Goal: Task Accomplishment & Management: Complete application form

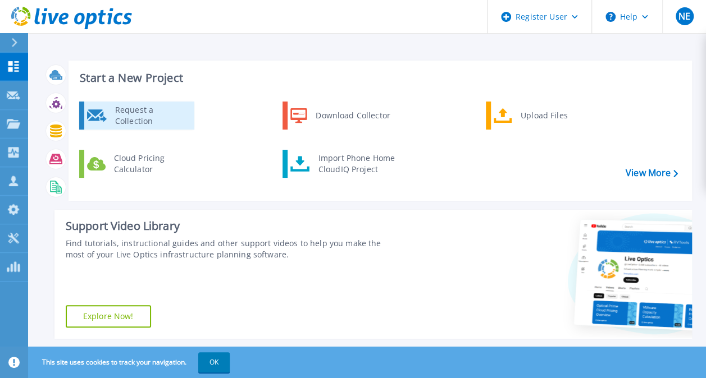
click at [149, 112] on div "Request a Collection" at bounding box center [150, 115] width 82 height 22
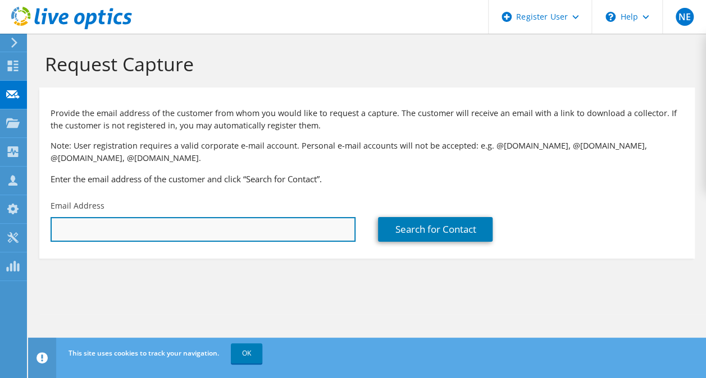
click at [98, 240] on input "text" at bounding box center [203, 229] width 305 height 25
paste input "akakurla@gaig.com"
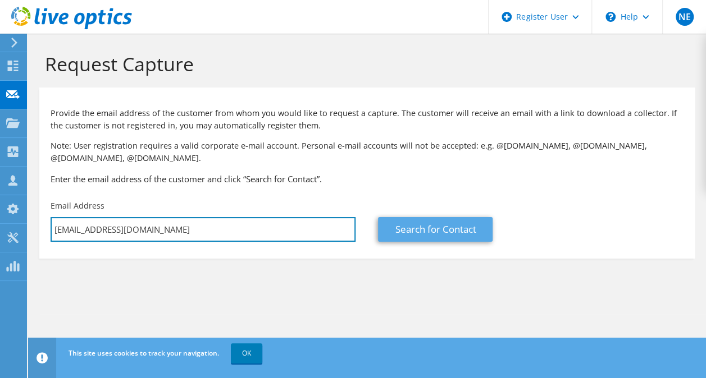
type input "akakurla@gaig.com"
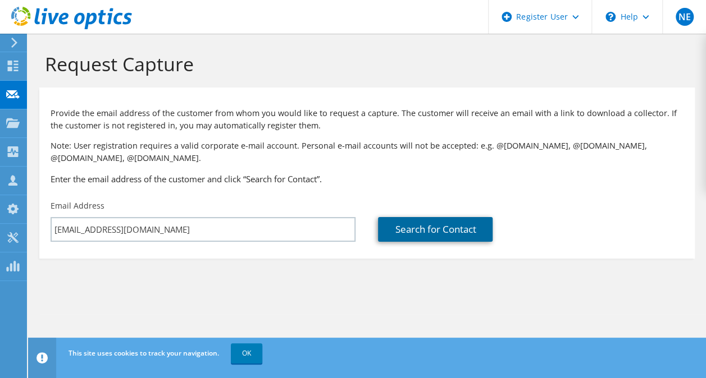
click at [408, 232] on link "Search for Contact" at bounding box center [435, 229] width 115 height 25
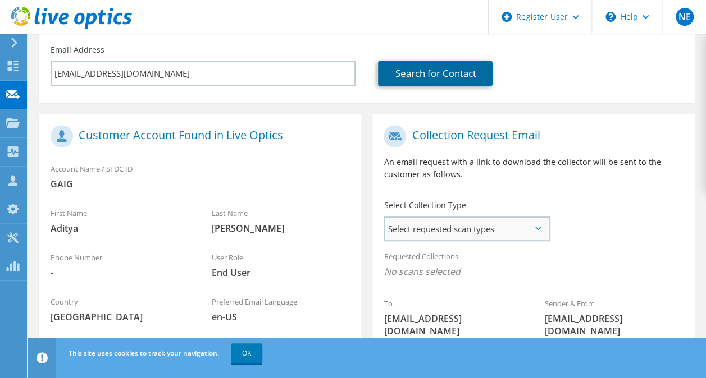
scroll to position [168, 0]
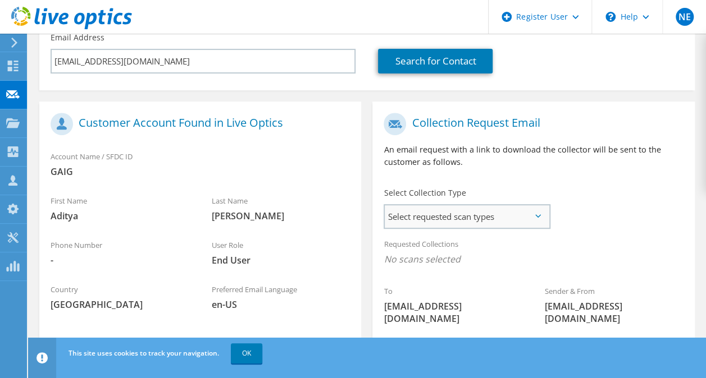
click at [541, 218] on span "Select requested scan types" at bounding box center [467, 216] width 164 height 22
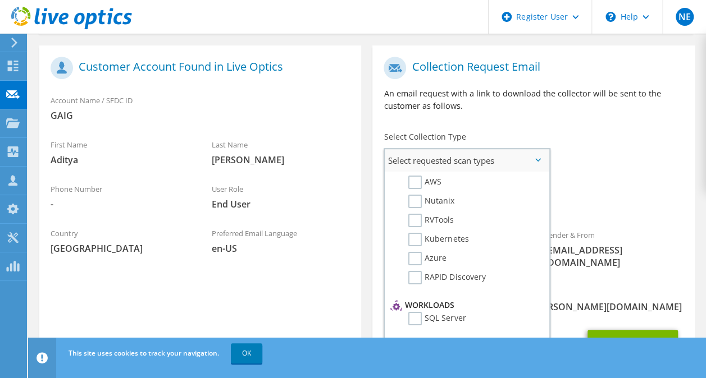
scroll to position [56, 0]
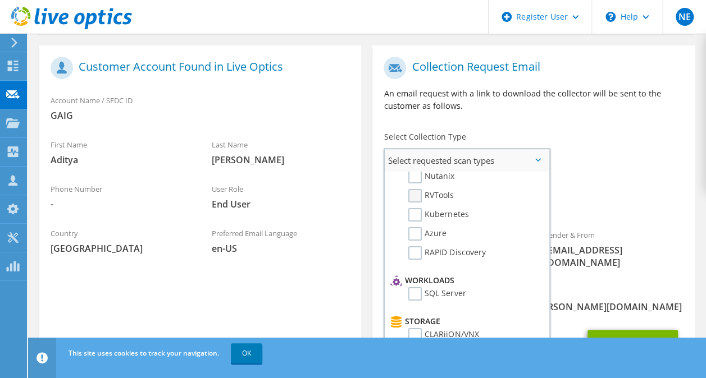
click at [416, 194] on label "RVTools" at bounding box center [430, 195] width 45 height 13
click at [0, 0] on input "RVTools" at bounding box center [0, 0] width 0 height 0
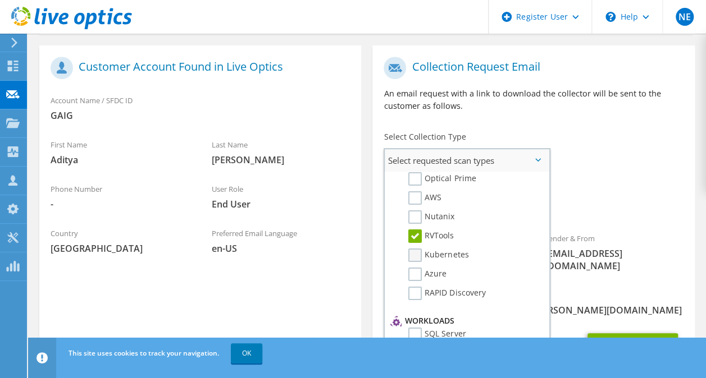
scroll to position [0, 0]
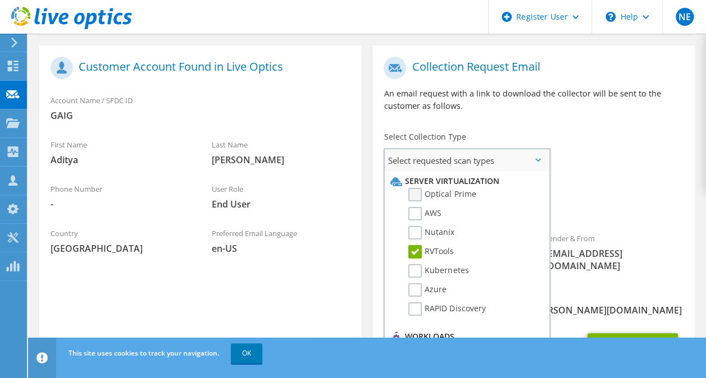
click at [414, 194] on label "Optical Prime" at bounding box center [441, 194] width 67 height 13
click at [0, 0] on input "Optical Prime" at bounding box center [0, 0] width 0 height 0
click at [629, 333] on button "Send Request" at bounding box center [632, 348] width 90 height 30
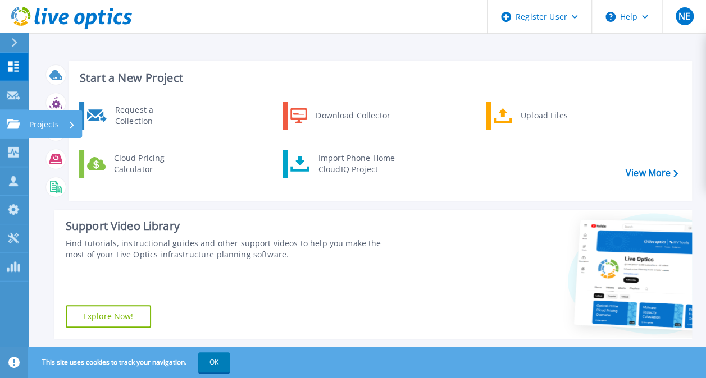
click at [12, 126] on icon at bounding box center [13, 124] width 13 height 10
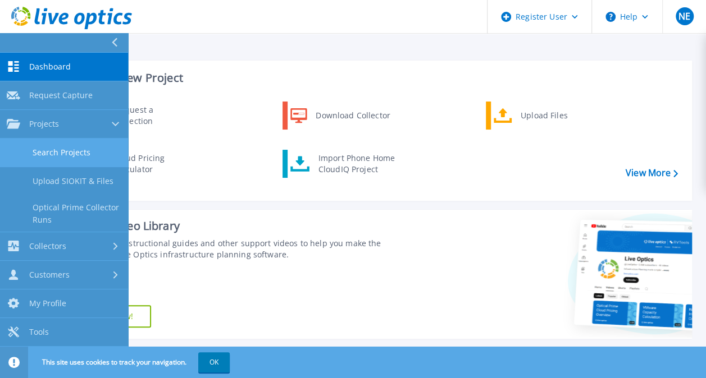
click at [90, 152] on link "Search Projects" at bounding box center [64, 153] width 128 height 29
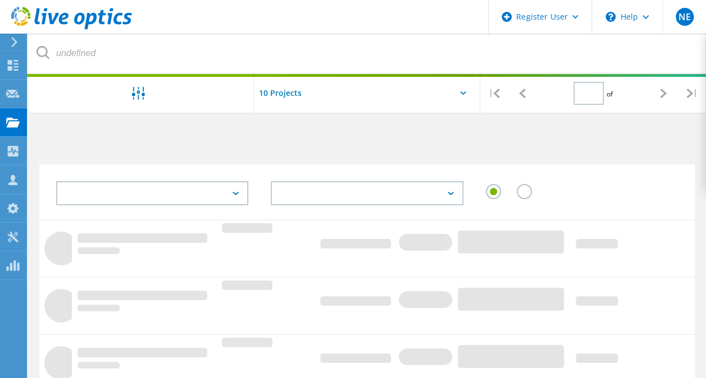
type input "1"
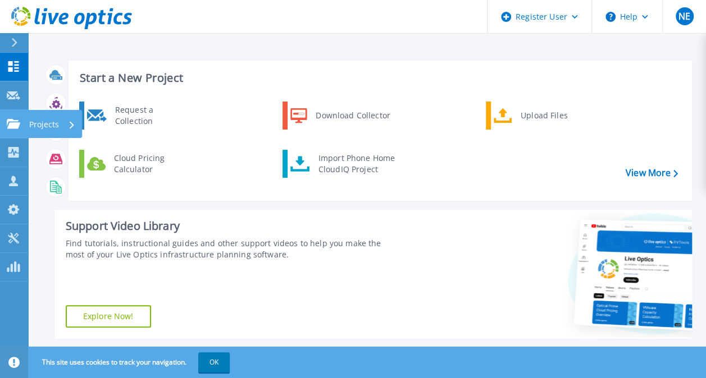
click at [9, 123] on icon at bounding box center [13, 124] width 13 height 10
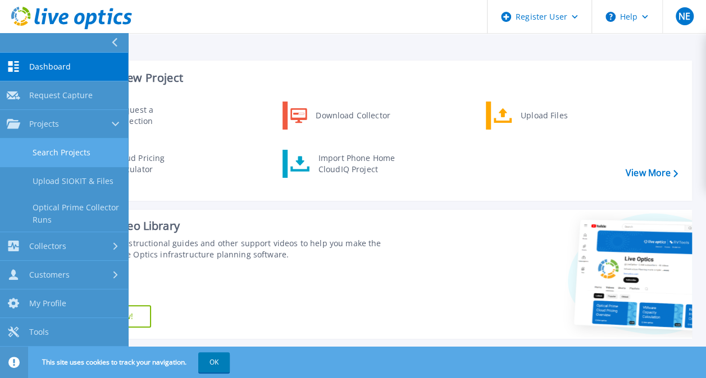
click at [74, 145] on link "Search Projects" at bounding box center [64, 153] width 128 height 29
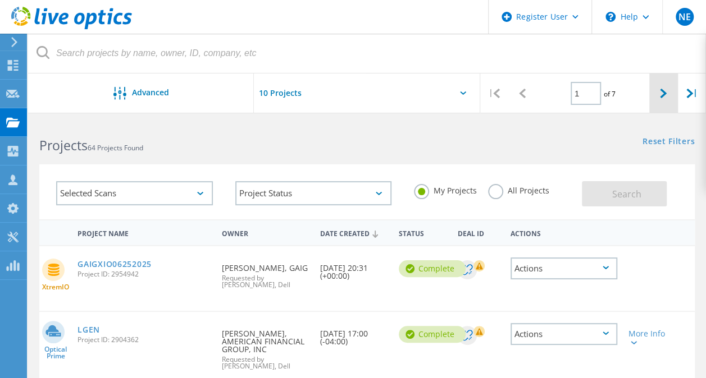
click at [662, 92] on icon at bounding box center [663, 94] width 7 height 10
type input "2"
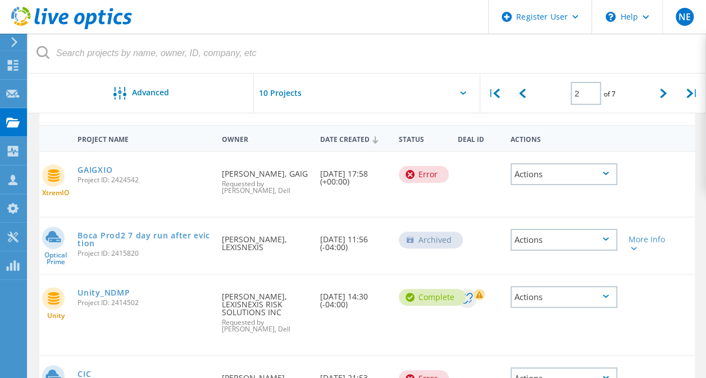
scroll to position [112, 0]
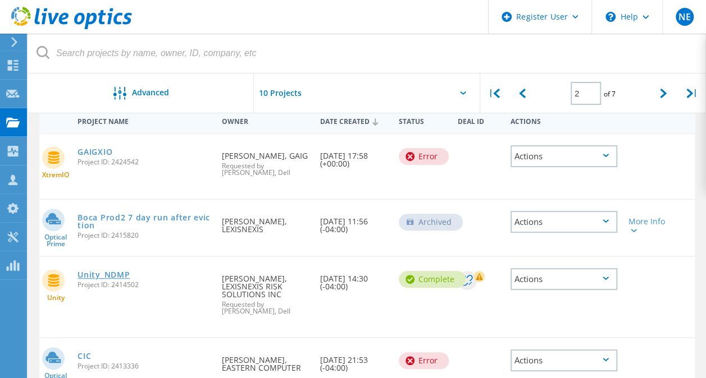
click at [112, 273] on link "Unity_NDMP" at bounding box center [103, 275] width 52 height 8
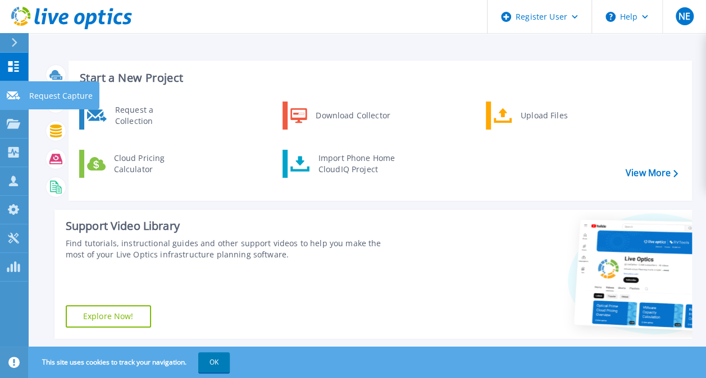
click at [12, 92] on icon at bounding box center [13, 96] width 13 height 8
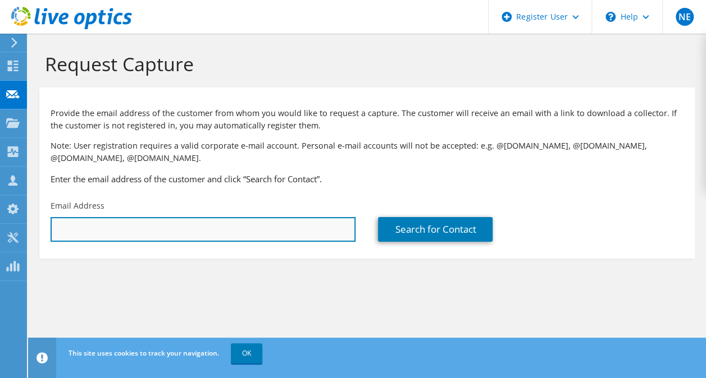
click at [108, 231] on input "text" at bounding box center [203, 229] width 305 height 25
type input "karl.weaver@lexisnexisrisk.com"
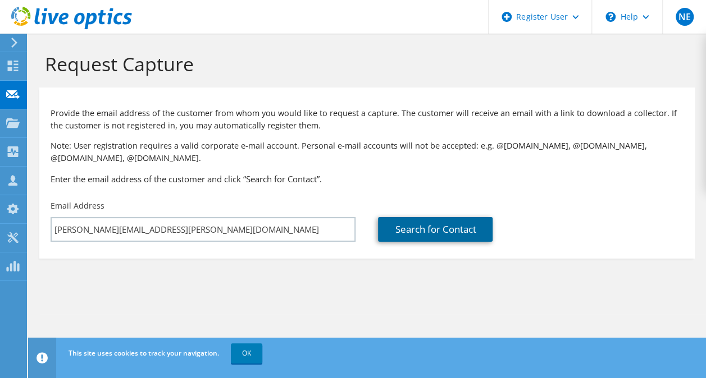
click at [439, 223] on link "Search for Contact" at bounding box center [435, 229] width 115 height 25
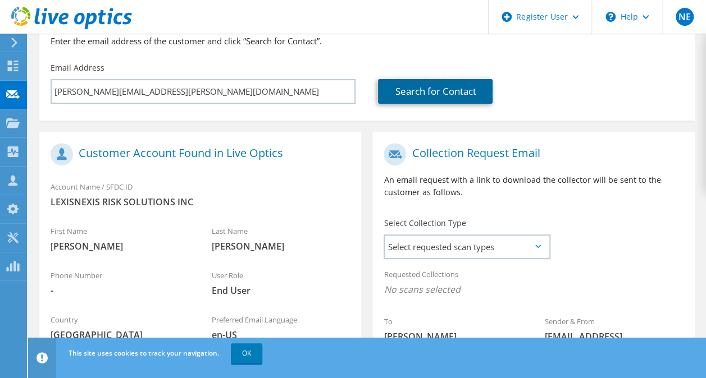
scroll to position [273, 0]
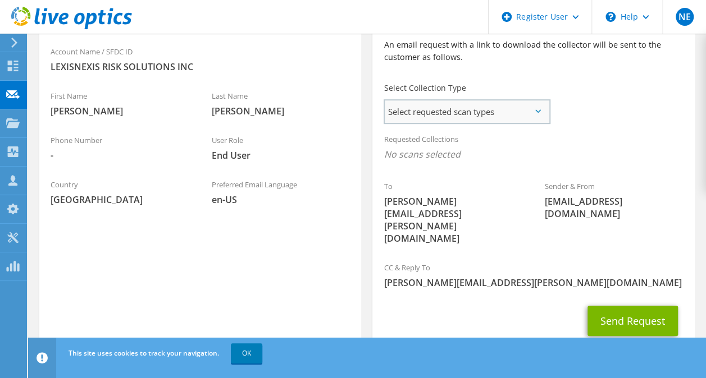
click at [487, 114] on span "Select requested scan types" at bounding box center [467, 111] width 164 height 22
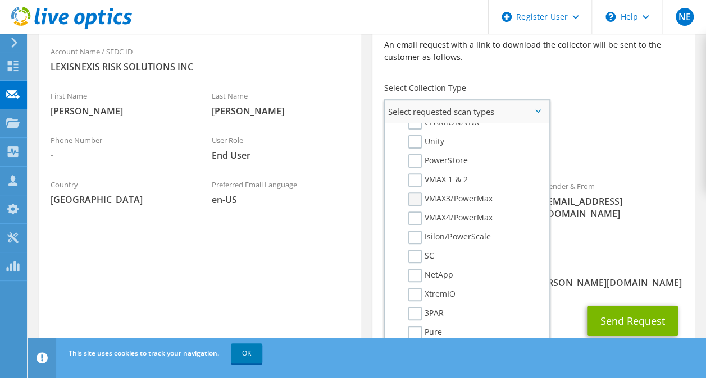
scroll to position [225, 0]
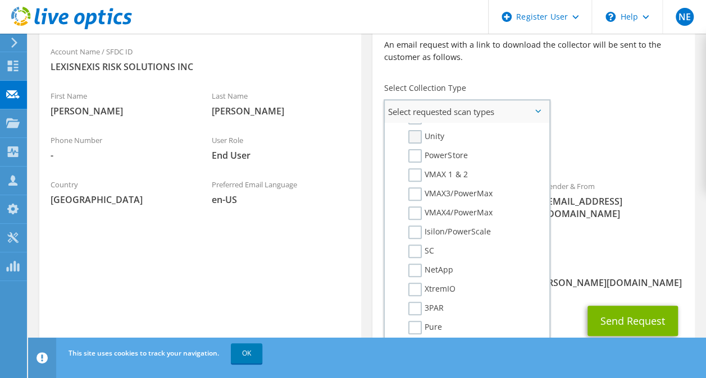
click at [415, 139] on label "Unity" at bounding box center [426, 136] width 36 height 13
click at [0, 0] on input "Unity" at bounding box center [0, 0] width 0 height 0
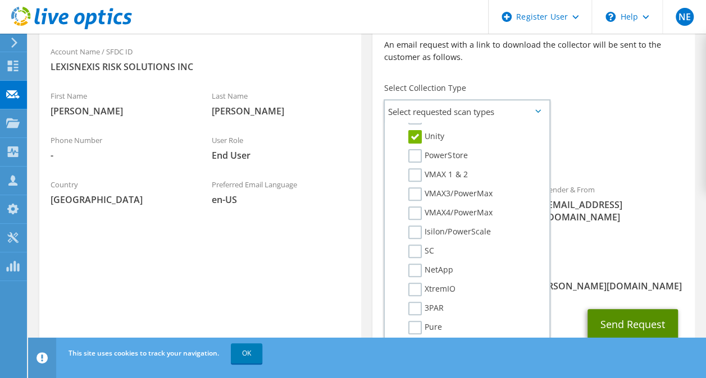
click at [625, 309] on button "Send Request" at bounding box center [632, 324] width 90 height 30
